Goal: Navigation & Orientation: Find specific page/section

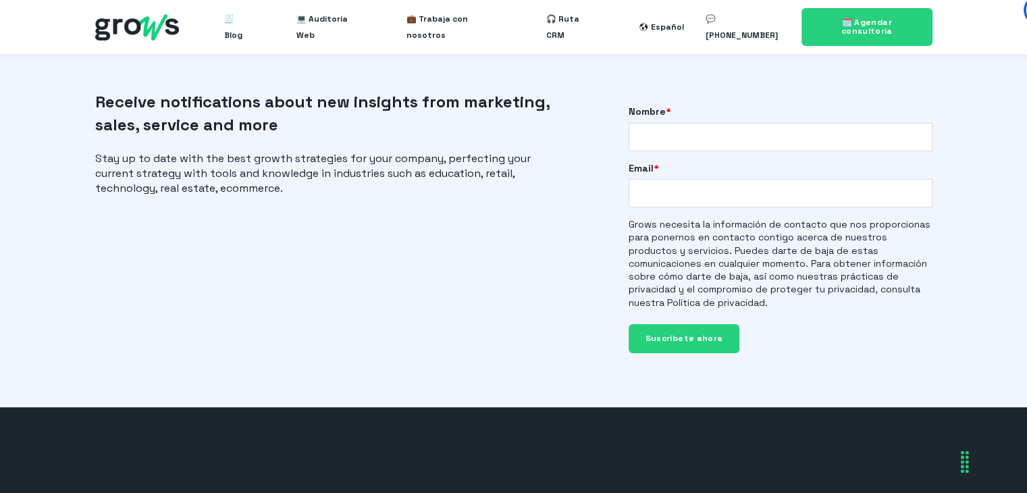
scroll to position [3569, 0]
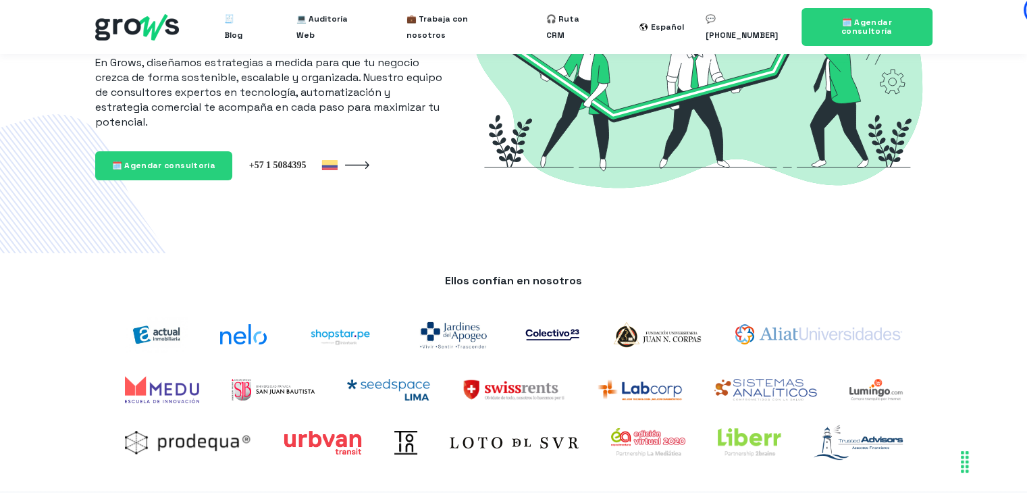
scroll to position [190, 0]
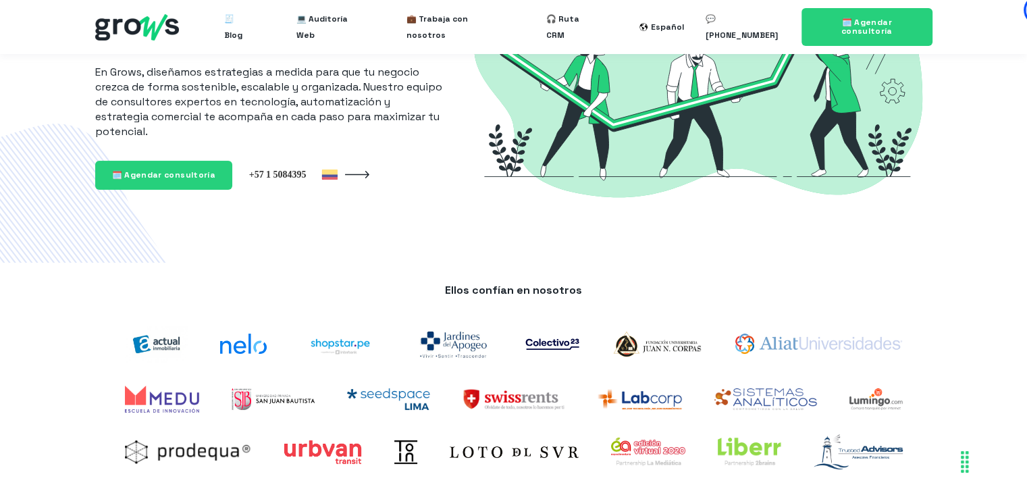
click at [261, 34] on ul "🧾 Blog 💻 Auditoría Web 💼 Trabaja con nosotros 🎧 Ruta CRM" at bounding box center [410, 26] width 415 height 43
click at [250, 28] on span "🧾 Blog" at bounding box center [238, 26] width 28 height 43
